Goal: Information Seeking & Learning: Find specific page/section

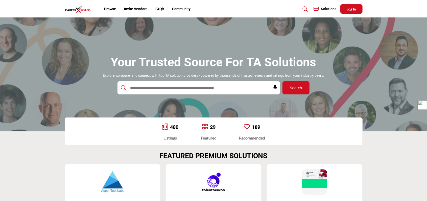
click at [157, 84] on input "text" at bounding box center [188, 88] width 121 height 8
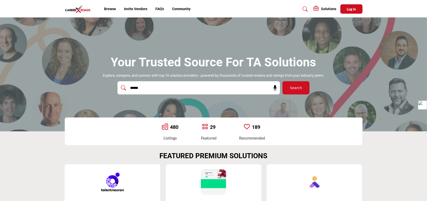
type input "******"
click at [282, 81] on button "Search" at bounding box center [295, 87] width 27 height 13
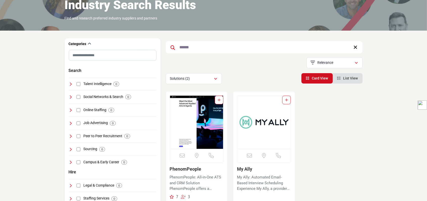
scroll to position [76, 0]
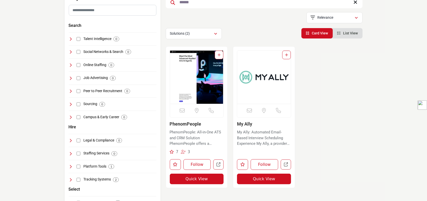
click at [190, 84] on img "Open Listing in new tab" at bounding box center [197, 77] width 54 height 53
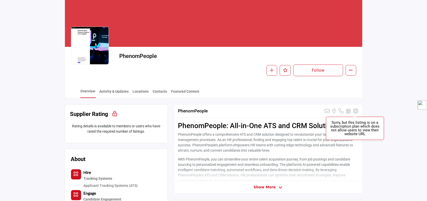
scroll to position [76, 0]
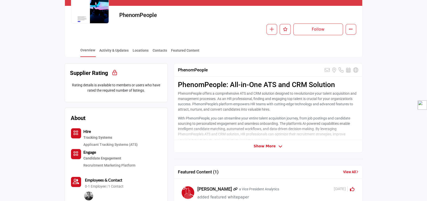
click at [263, 145] on span "Show More" at bounding box center [265, 145] width 22 height 5
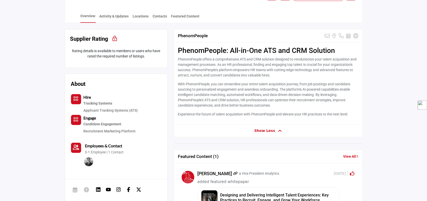
scroll to position [0, 0]
